Goal: Task Accomplishment & Management: Use online tool/utility

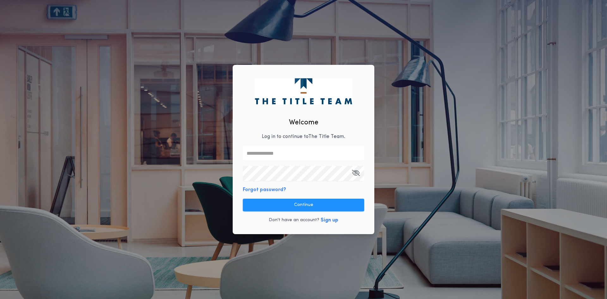
click at [310, 139] on p "Log in to continue to The Title Team ." at bounding box center [304, 137] width 84 height 8
click at [277, 153] on input "text" at bounding box center [303, 153] width 121 height 15
type input "*"
click at [296, 151] on input "text" at bounding box center [303, 153] width 121 height 15
click at [207, 199] on div "Welcome Log in to continue to The Title Team . Forgot password? Continue Don't …" at bounding box center [303, 149] width 607 height 299
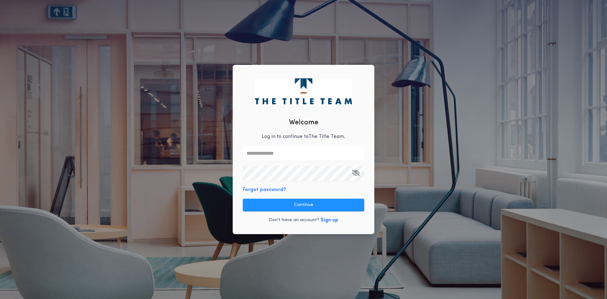
click at [318, 152] on input "text" at bounding box center [303, 153] width 121 height 15
type input "**********"
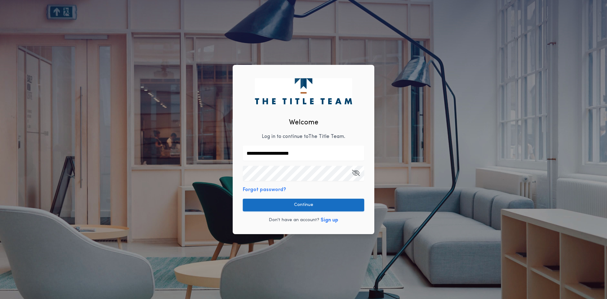
click at [357, 201] on button "Continue" at bounding box center [303, 205] width 121 height 13
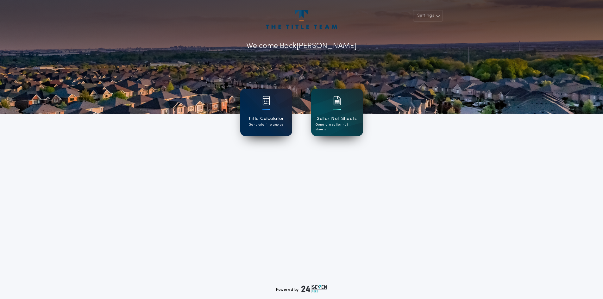
click at [261, 124] on p "Generate title quotes" at bounding box center [266, 124] width 34 height 5
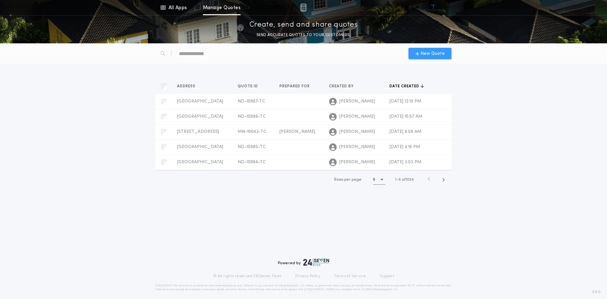
click at [425, 49] on div "New Quote" at bounding box center [430, 53] width 43 height 11
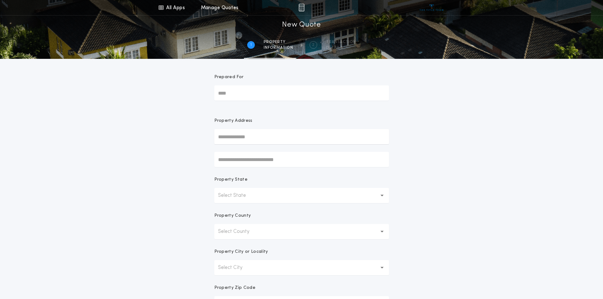
click at [262, 96] on input "Prepared For" at bounding box center [301, 92] width 175 height 15
type input "**"
click at [464, 156] on div "All Apps Title Calculator Seller Net Sheets Menu All Apps Manage Quotes 1 /2 Ne…" at bounding box center [301, 181] width 603 height 362
click at [288, 137] on input "text" at bounding box center [301, 136] width 175 height 15
type input "**********"
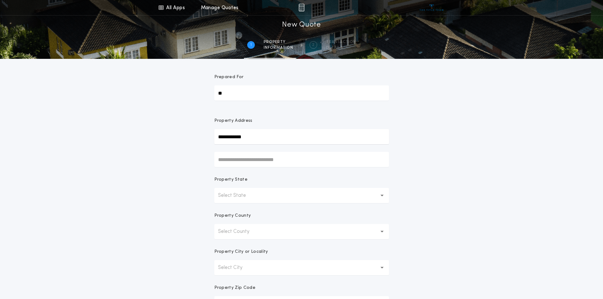
click at [460, 47] on div "1 /2 New Quote 1 Property information 2 Transaction details" at bounding box center [301, 37] width 603 height 43
click at [286, 193] on button "Select State" at bounding box center [301, 195] width 175 height 15
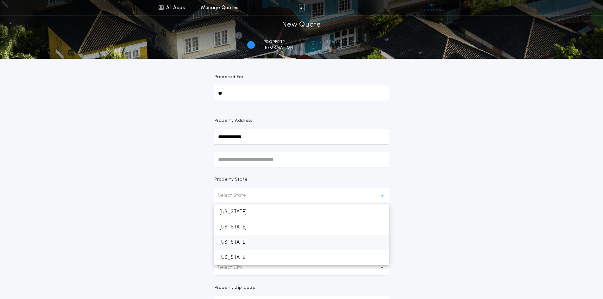
click at [241, 241] on p "[US_STATE]" at bounding box center [301, 242] width 175 height 15
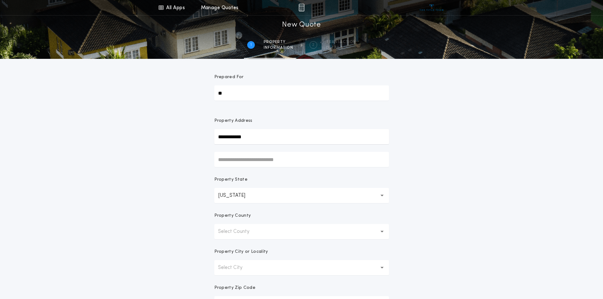
click at [245, 232] on p "Select County" at bounding box center [238, 232] width 41 height 8
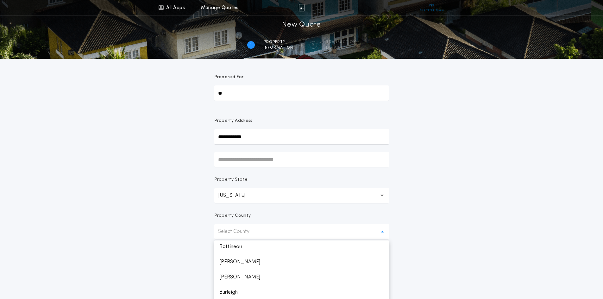
scroll to position [63, 0]
click at [237, 291] on p "Burleigh" at bounding box center [301, 290] width 175 height 15
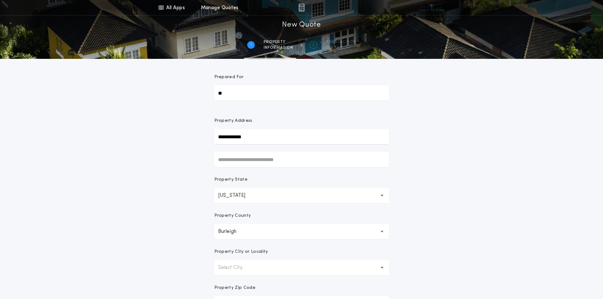
click at [476, 192] on div "**********" at bounding box center [301, 181] width 603 height 362
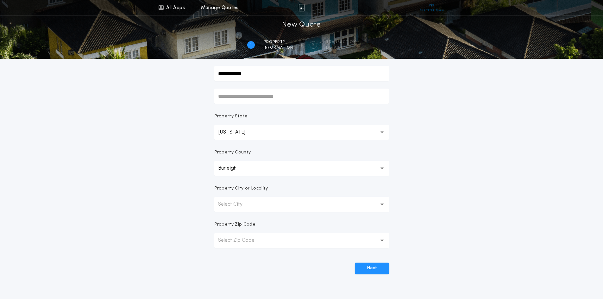
click at [382, 170] on icon "button" at bounding box center [381, 168] width 3 height 15
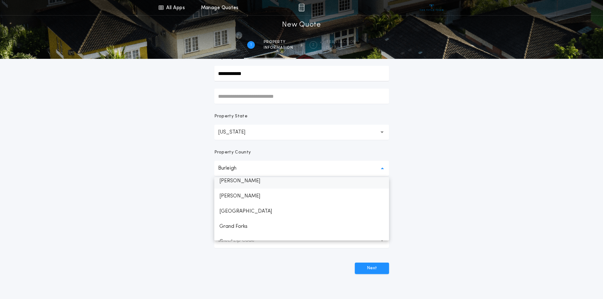
scroll to position [213, 0]
click at [237, 183] on p "[PERSON_NAME]" at bounding box center [301, 184] width 175 height 15
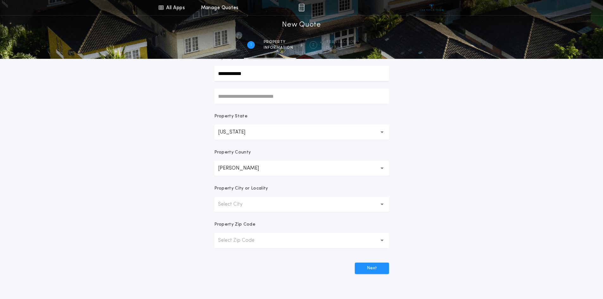
click at [265, 208] on button "Select City" at bounding box center [301, 204] width 175 height 15
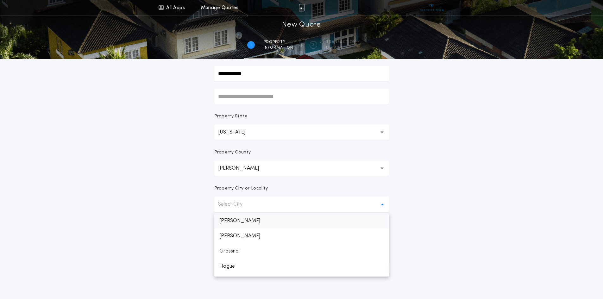
scroll to position [113, 0]
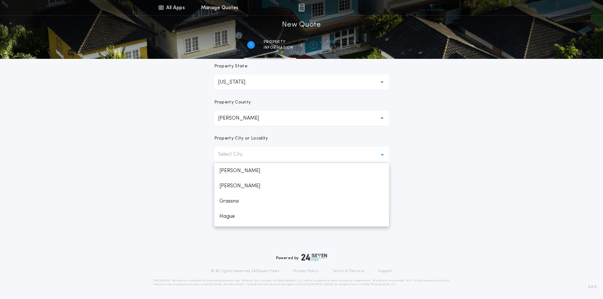
click at [470, 203] on div "**********" at bounding box center [301, 68] width 603 height 362
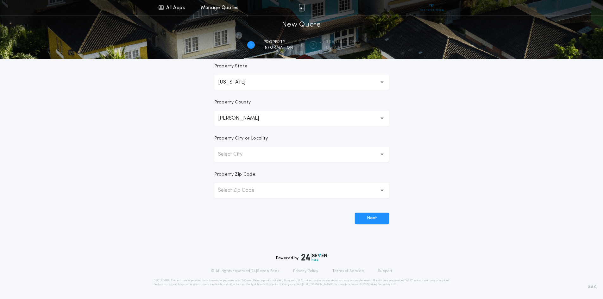
drag, startPoint x: 376, startPoint y: 218, endPoint x: 391, endPoint y: 217, distance: 15.2
click at [376, 218] on button "Next" at bounding box center [372, 218] width 34 height 11
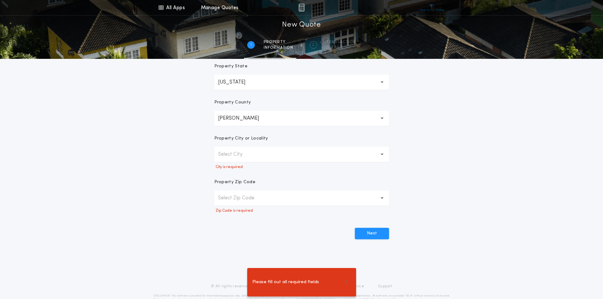
click at [298, 157] on button "Select City" at bounding box center [301, 154] width 175 height 15
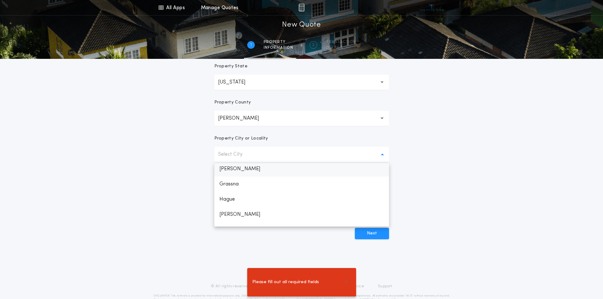
scroll to position [95, 0]
click at [228, 183] on p "[PERSON_NAME]" at bounding box center [301, 182] width 175 height 15
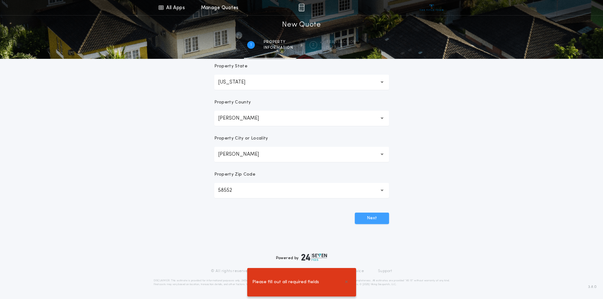
click at [370, 219] on button "Next" at bounding box center [372, 218] width 34 height 11
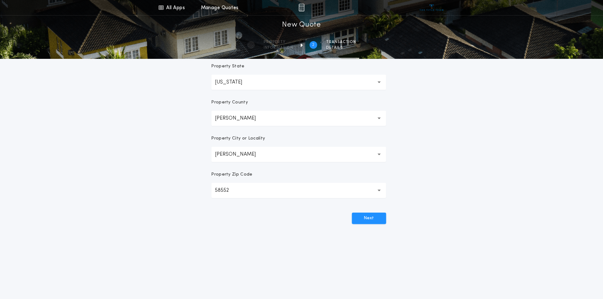
scroll to position [0, 0]
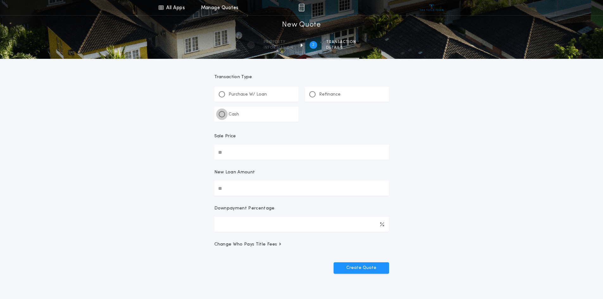
click at [222, 116] on div at bounding box center [222, 114] width 6 height 6
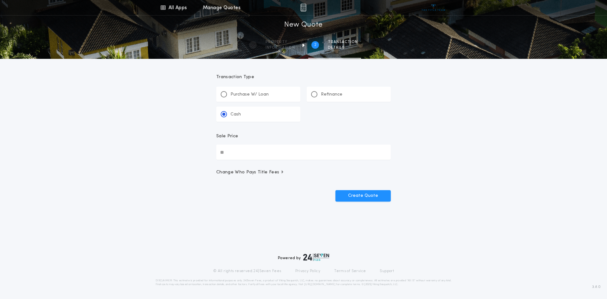
click at [245, 149] on input "Sale Price" at bounding box center [303, 152] width 175 height 15
type input "********"
click at [374, 192] on button "Create Quote" at bounding box center [363, 195] width 55 height 11
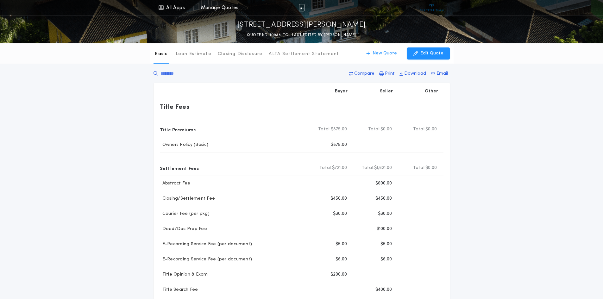
scroll to position [32, 0]
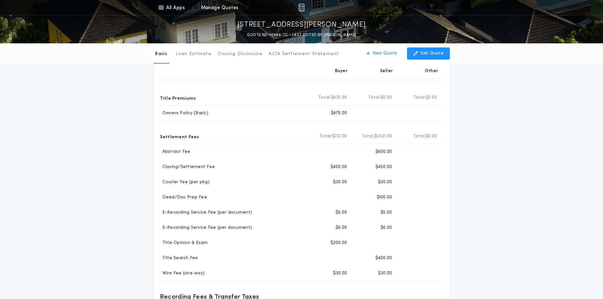
click at [548, 227] on div "Basic Loan Estimate Closing Disclosure ALTA Settlement Statement Basic New Quot…" at bounding box center [301, 212] width 603 height 401
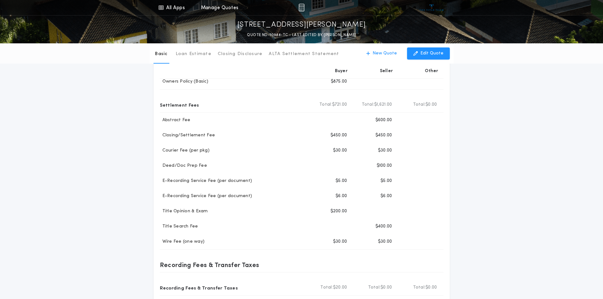
click at [496, 227] on div "Basic Loan Estimate Closing Disclosure ALTA Settlement Statement Basic New Quot…" at bounding box center [301, 180] width 603 height 401
drag, startPoint x: 45, startPoint y: 83, endPoint x: 43, endPoint y: 9, distance: 73.1
click at [45, 83] on div "Basic Loan Estimate Closing Disclosure ALTA Settlement Statement Basic New Quot…" at bounding box center [301, 180] width 603 height 401
